Goal: Transaction & Acquisition: Purchase product/service

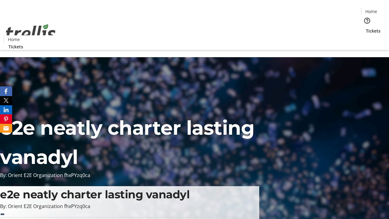
click at [366, 28] on span "Tickets" at bounding box center [373, 31] width 15 height 6
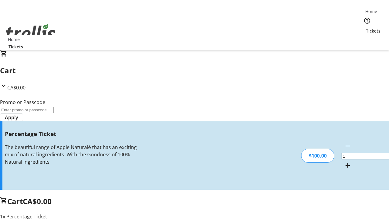
type input "BAR"
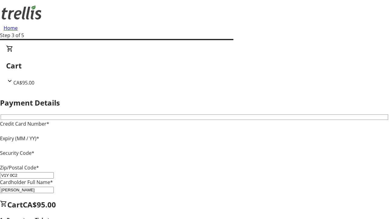
type input "V1Y 0C2"
